Goal: Transaction & Acquisition: Book appointment/travel/reservation

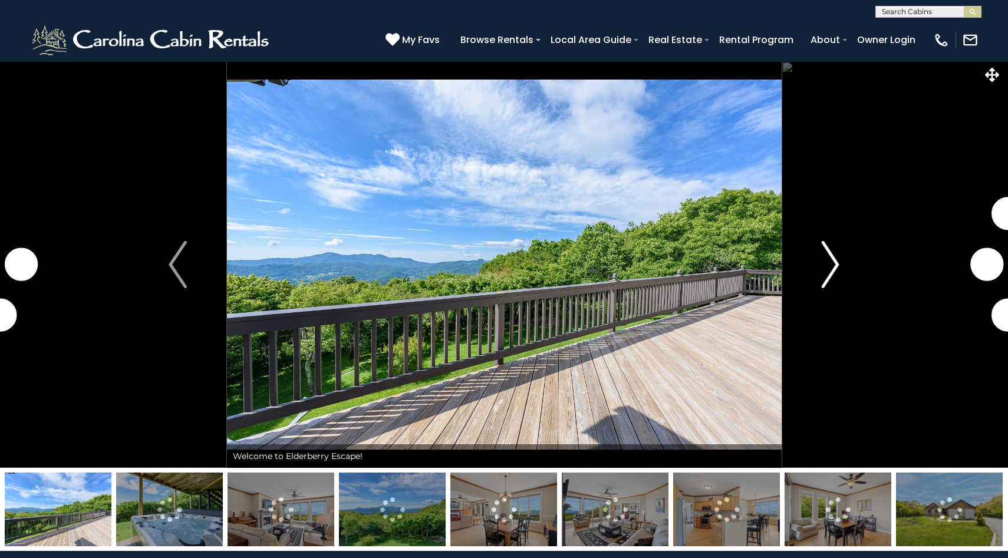
click at [828, 272] on img "Next" at bounding box center [830, 264] width 18 height 47
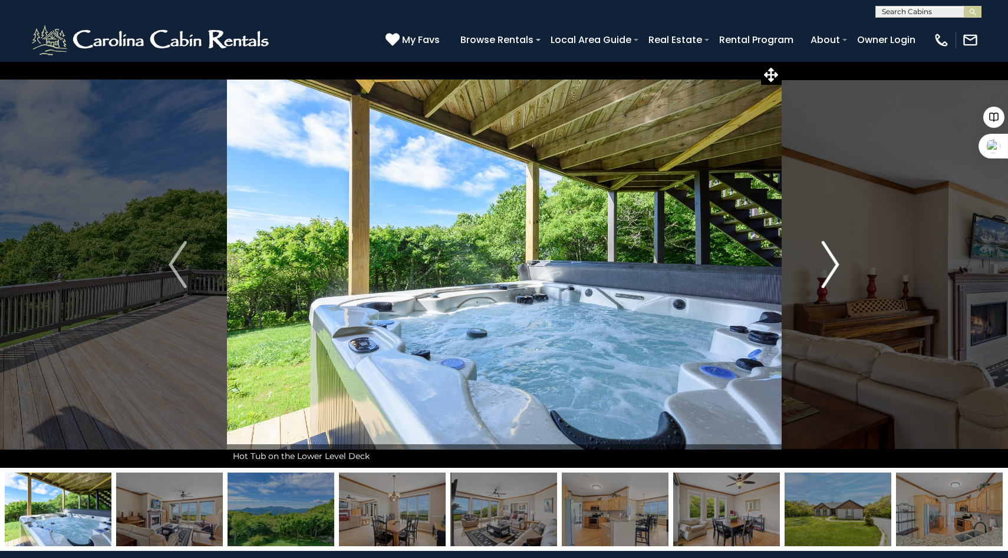
click at [828, 272] on img "Next" at bounding box center [830, 264] width 18 height 47
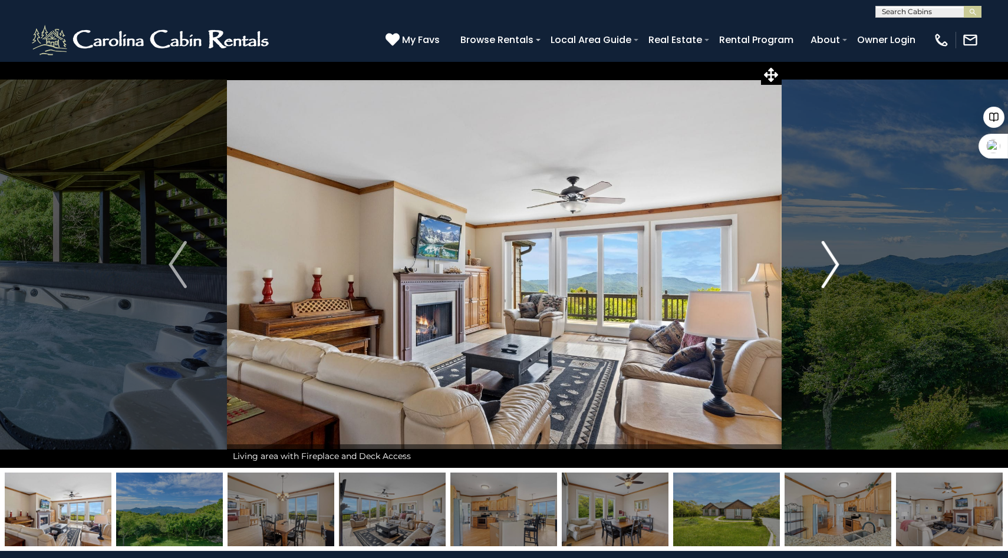
click at [828, 272] on img "Next" at bounding box center [830, 264] width 18 height 47
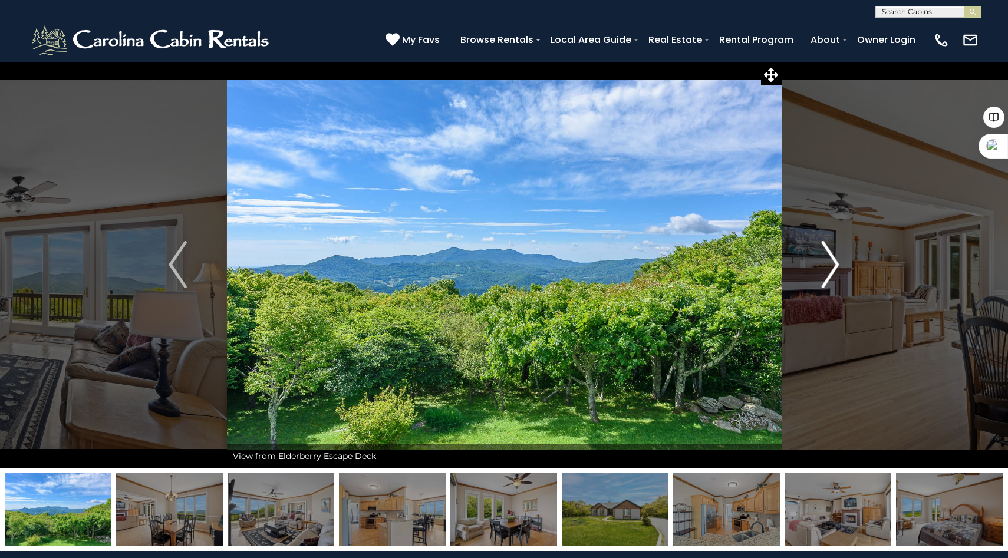
click at [828, 272] on img "Next" at bounding box center [830, 264] width 18 height 47
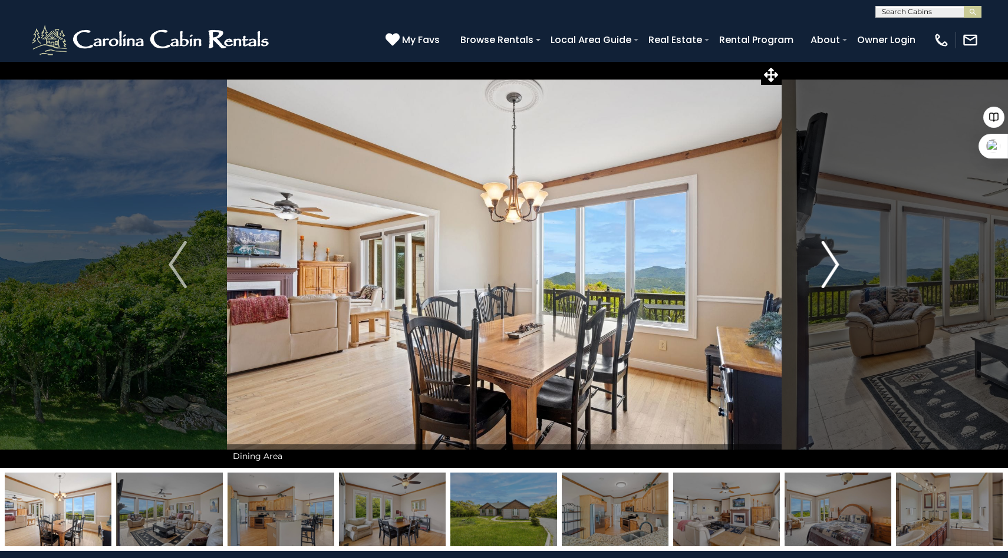
click at [828, 272] on img "Next" at bounding box center [830, 264] width 18 height 47
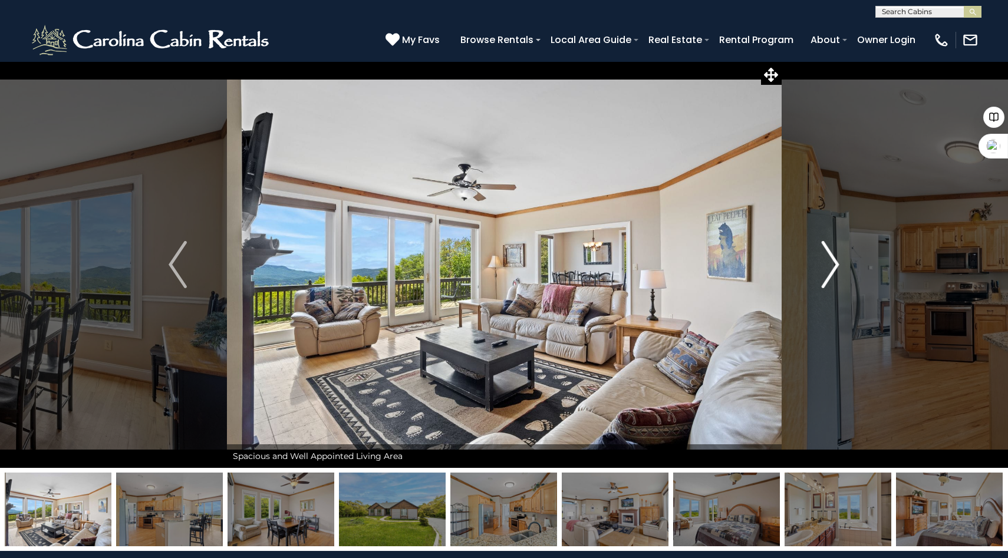
click at [828, 272] on img "Next" at bounding box center [830, 264] width 18 height 47
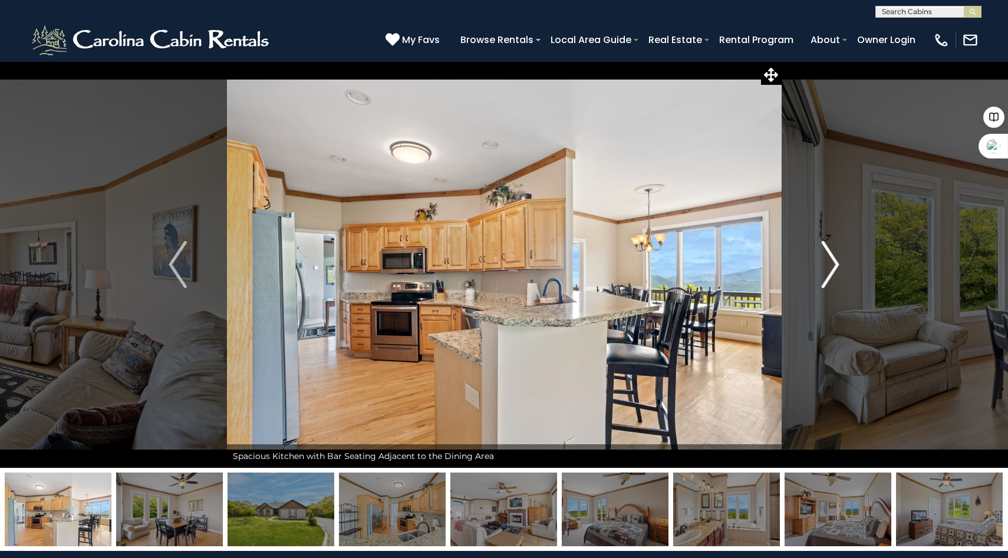
click at [828, 272] on img "Next" at bounding box center [830, 264] width 18 height 47
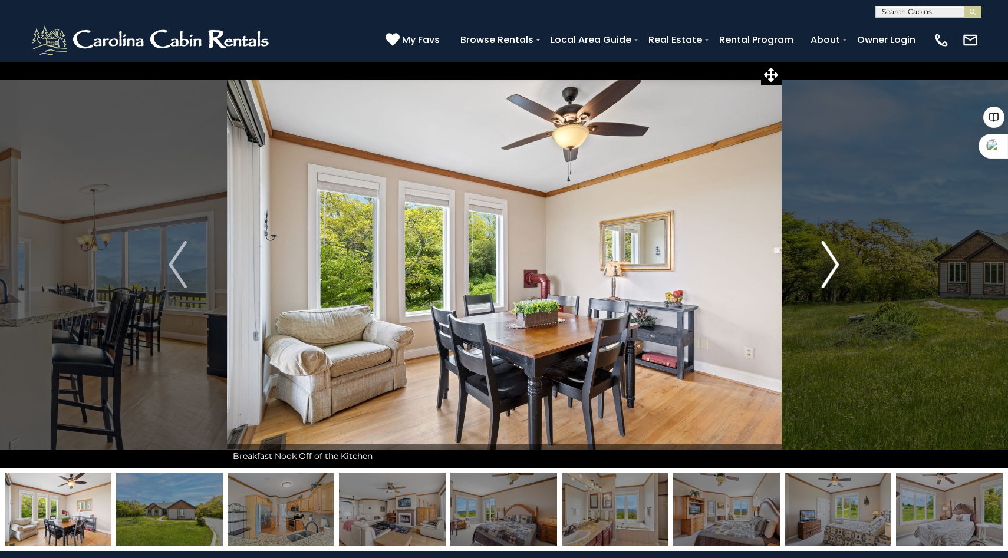
click at [828, 272] on img "Next" at bounding box center [830, 264] width 18 height 47
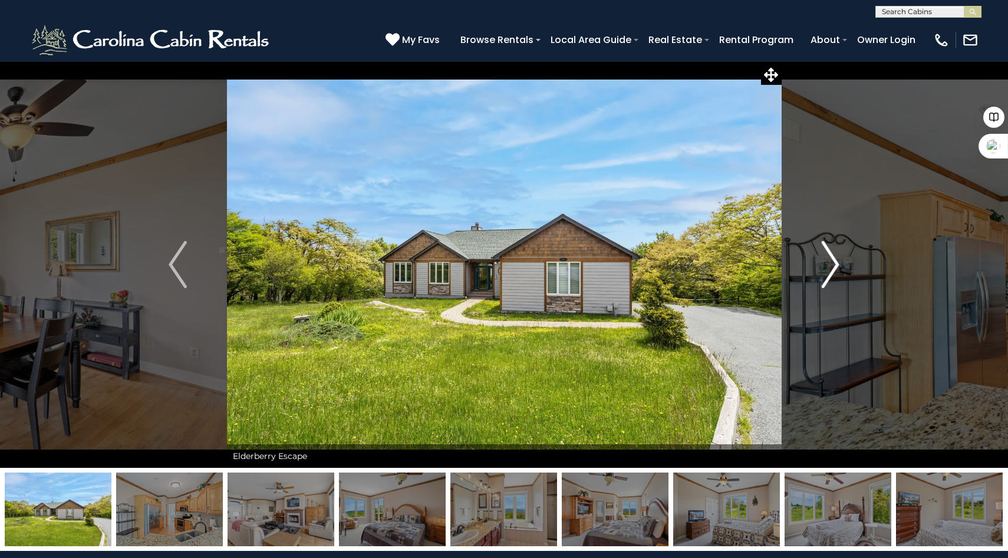
click at [828, 272] on img "Next" at bounding box center [830, 264] width 18 height 47
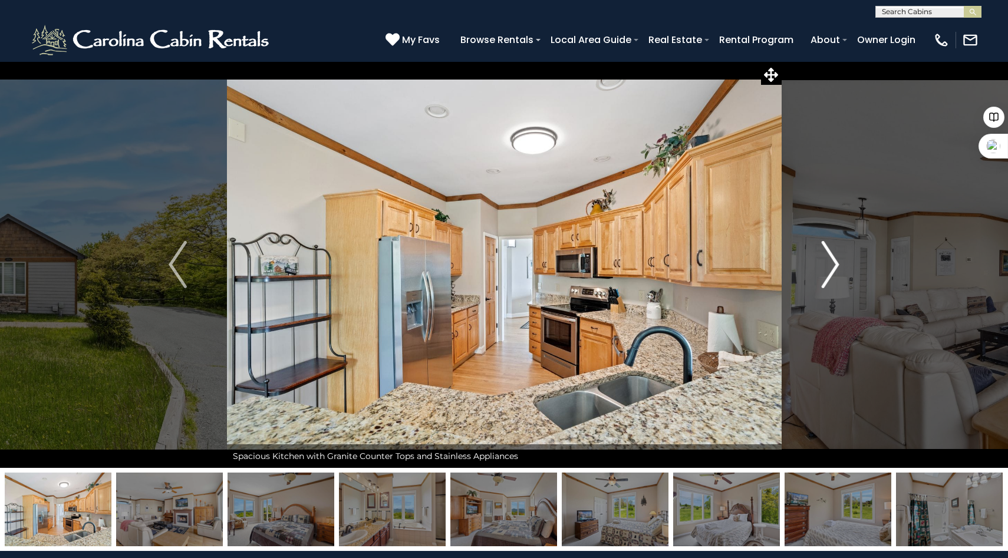
click at [828, 272] on img "Next" at bounding box center [830, 264] width 18 height 47
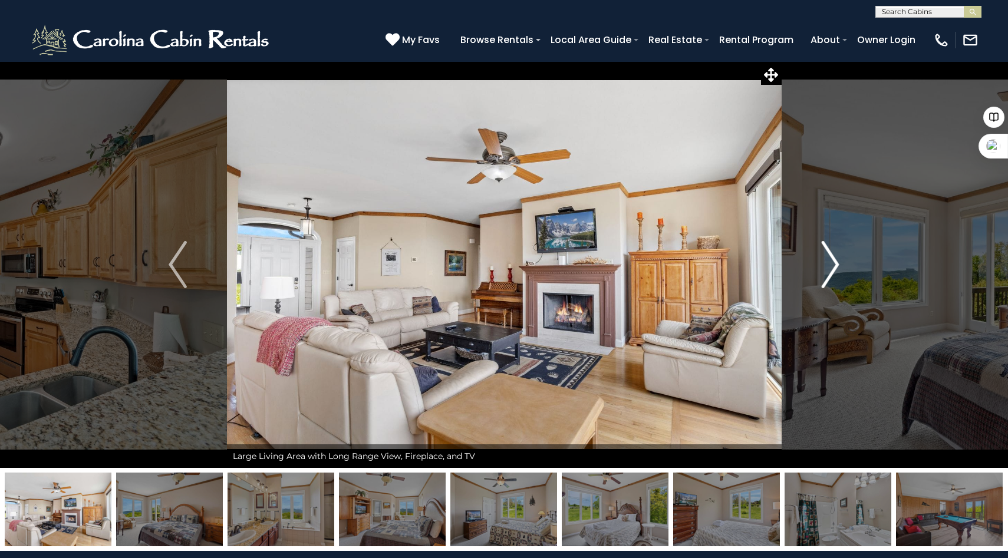
click at [828, 272] on img "Next" at bounding box center [830, 264] width 18 height 47
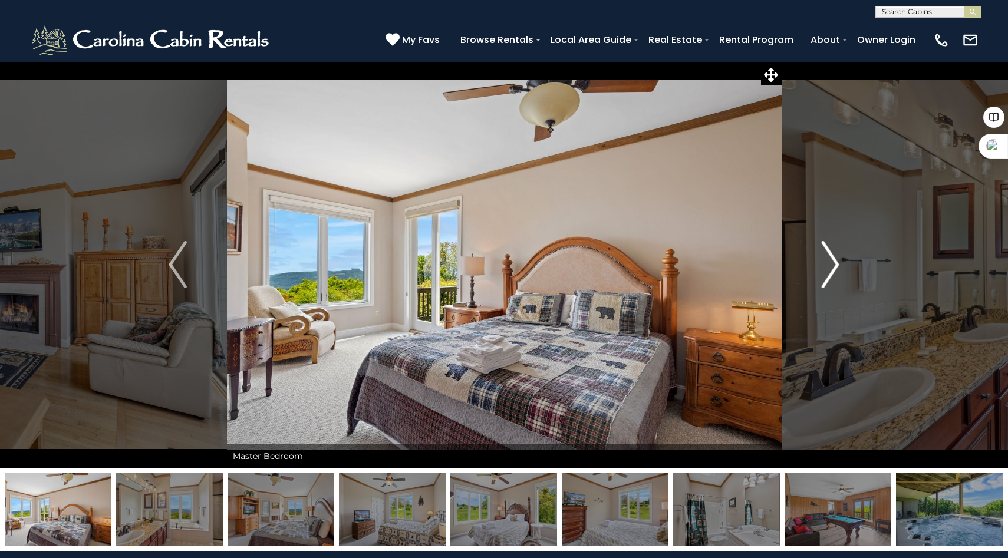
click at [828, 272] on img "Next" at bounding box center [830, 264] width 18 height 47
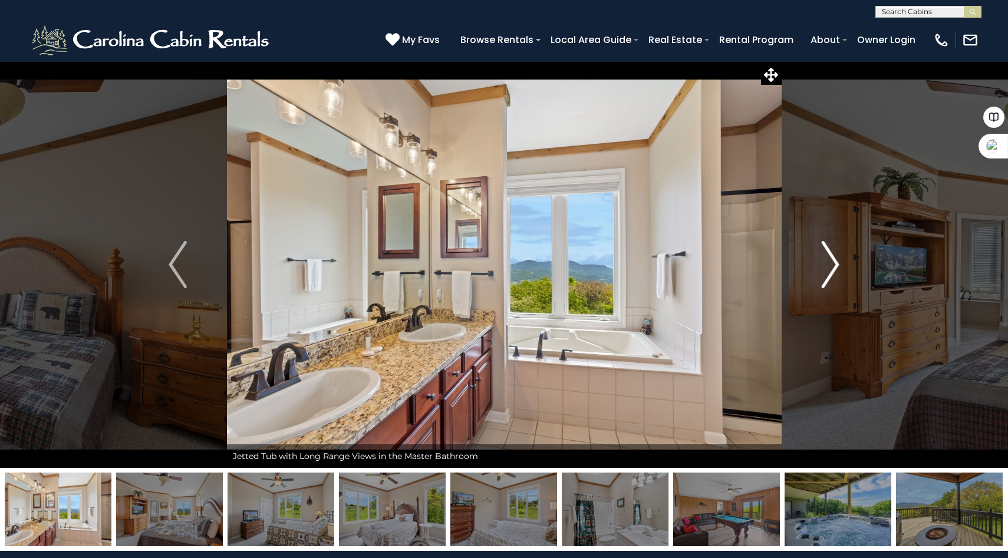
click at [828, 272] on img "Next" at bounding box center [830, 264] width 18 height 47
